Goal: Task Accomplishment & Management: Manage account settings

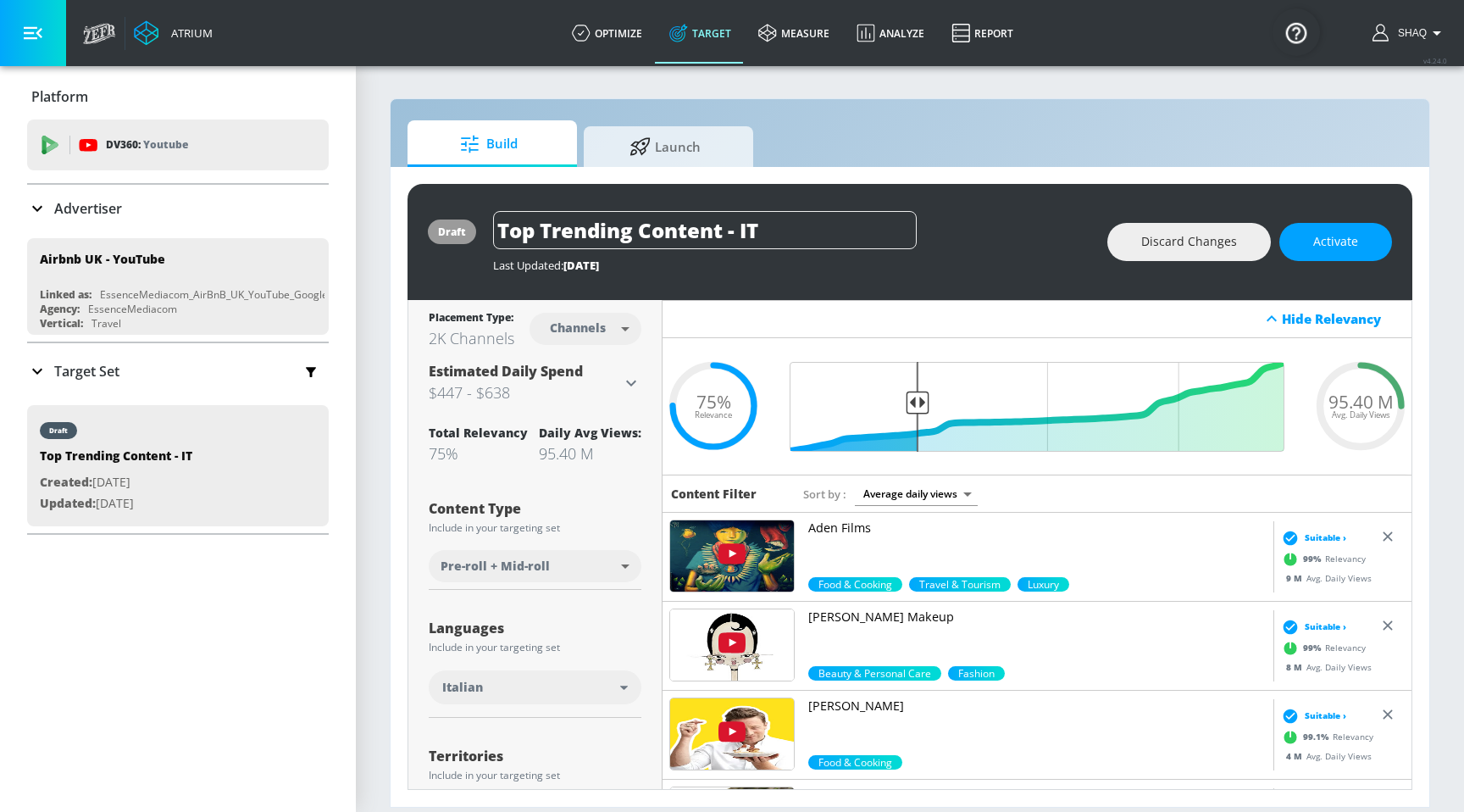
scroll to position [582, 0]
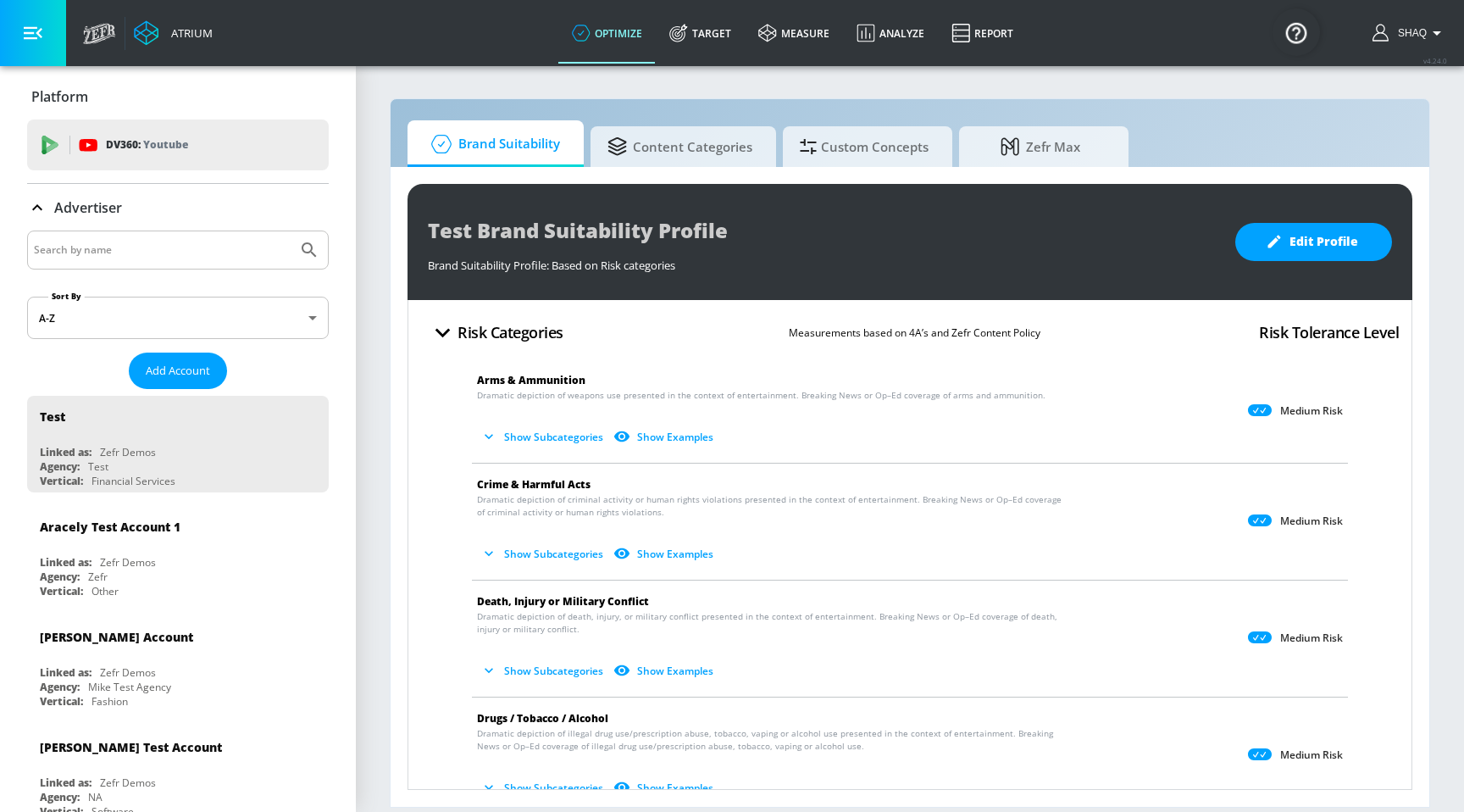
click at [167, 241] on input "Search by name" at bounding box center [162, 250] width 256 height 22
type input "sunny"
click at [291, 231] on button "Submit Search" at bounding box center [310, 250] width 37 height 37
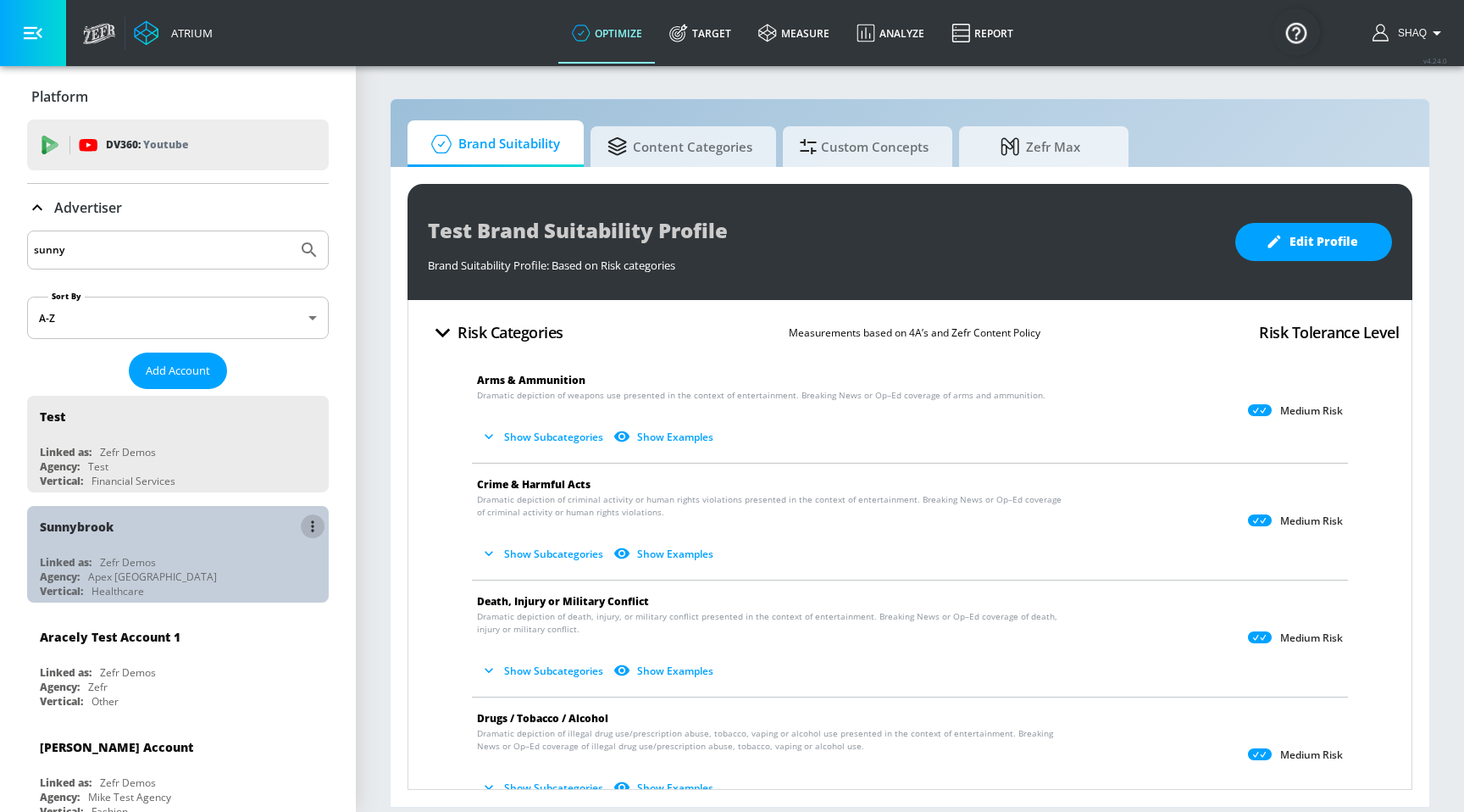
click at [310, 528] on button "list of Advertiser" at bounding box center [312, 526] width 23 height 23
click at [285, 551] on li "Edit" at bounding box center [239, 559] width 167 height 30
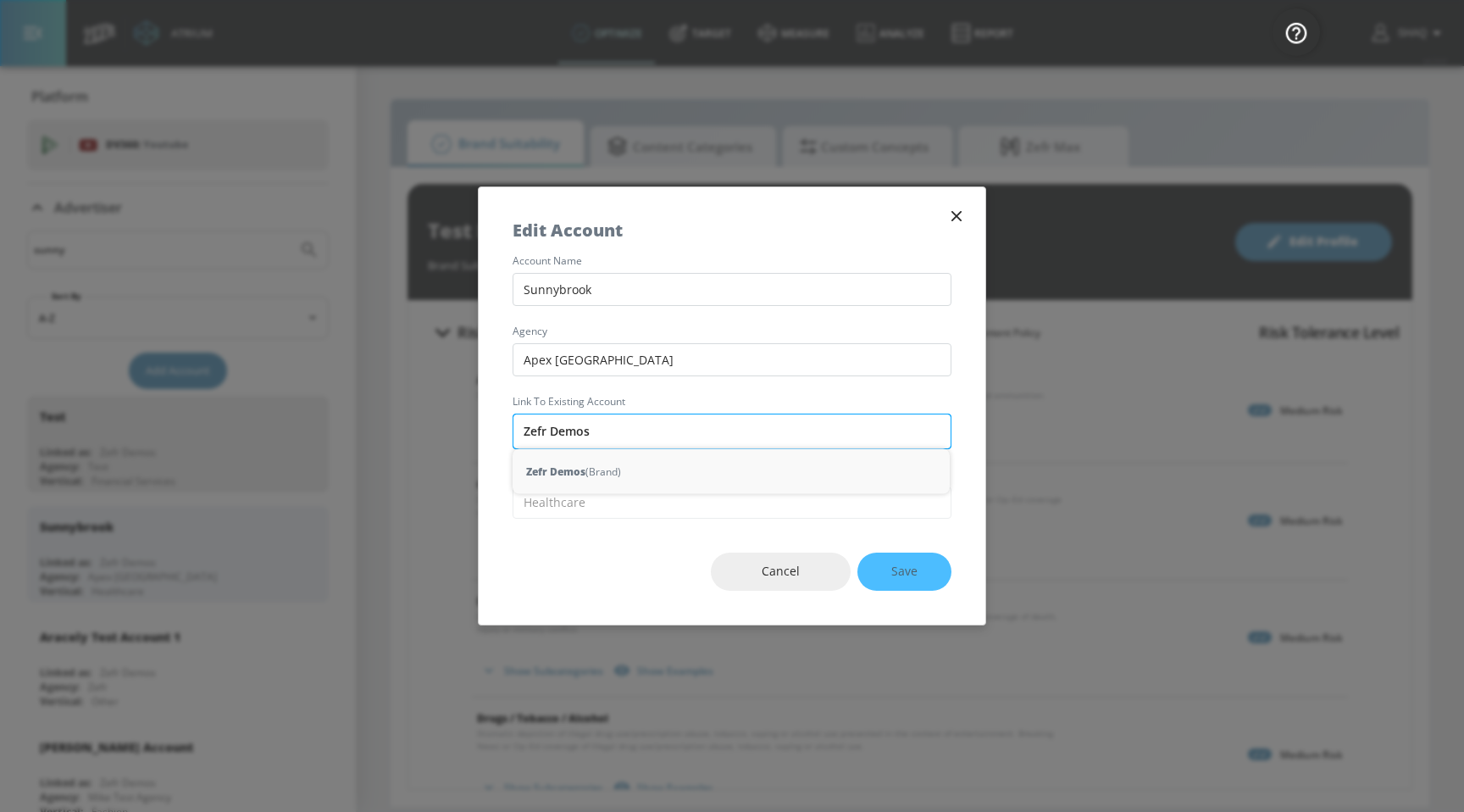
click at [666, 434] on input "Zefr Demos" at bounding box center [732, 431] width 439 height 36
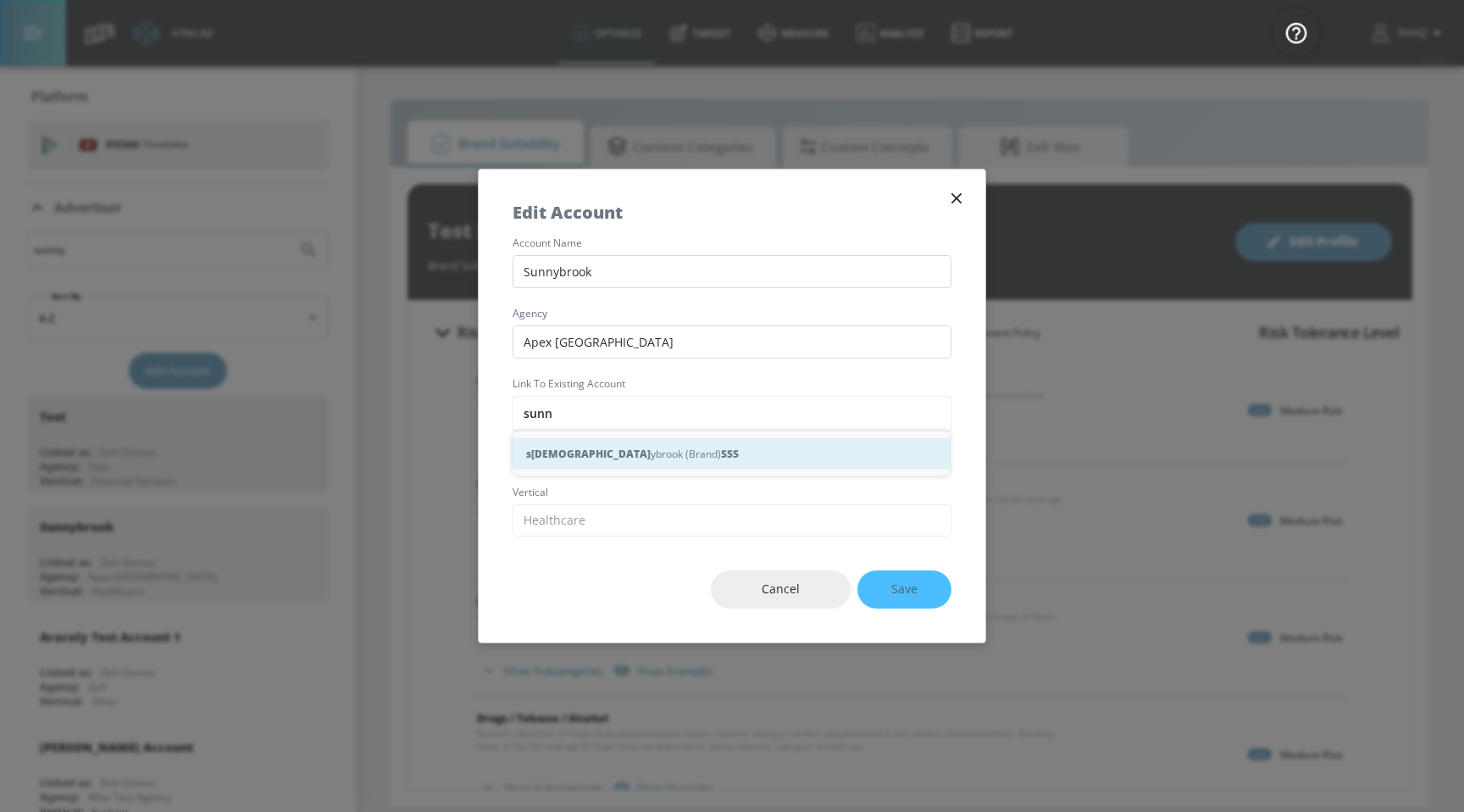
click at [692, 458] on div "s Sunn ybrook (Brand) S S S" at bounding box center [731, 454] width 437 height 32
type input "Sunnybrook (Brand)"
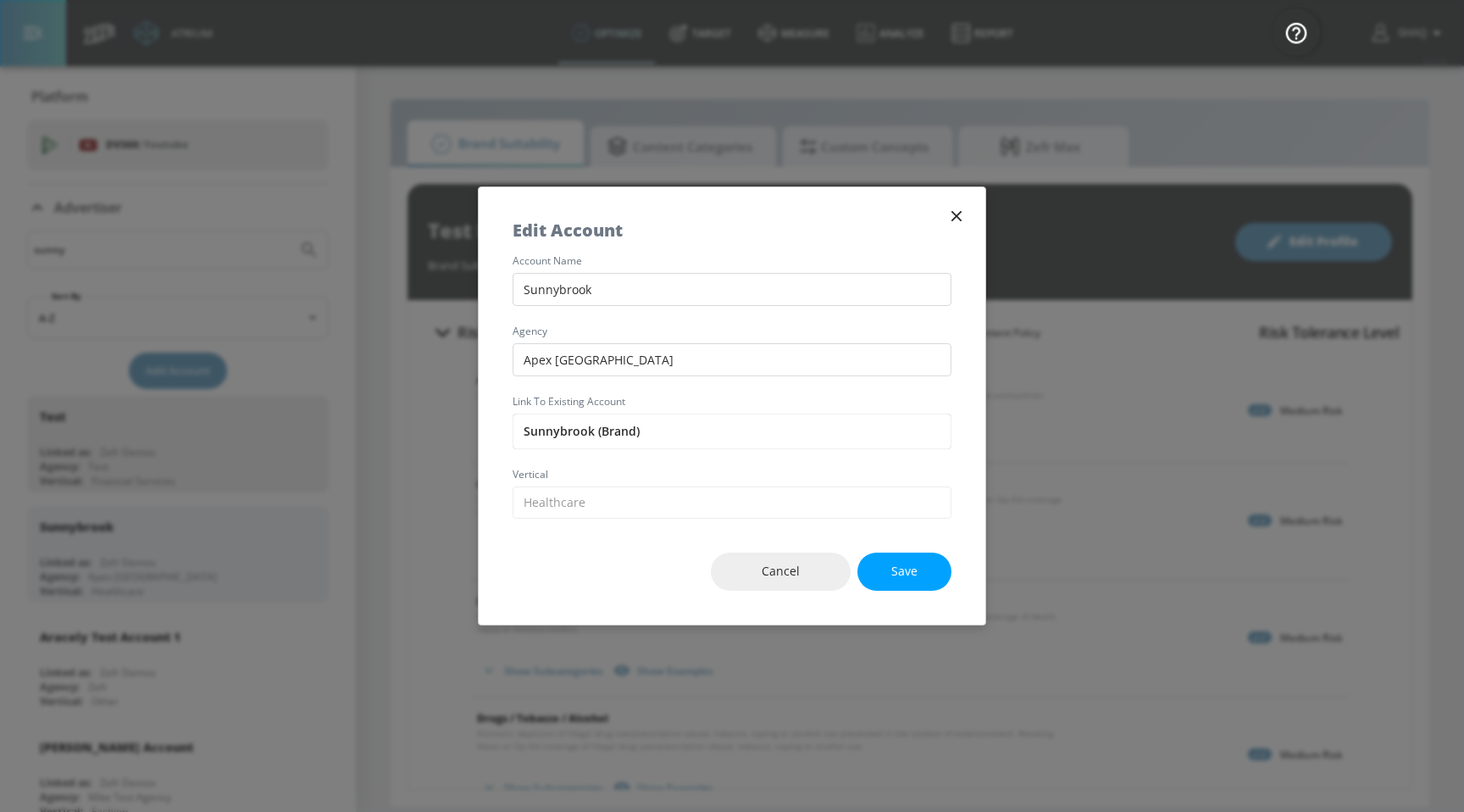
click at [891, 568] on button "Save" at bounding box center [905, 572] width 94 height 38
